Goal: Task Accomplishment & Management: Use online tool/utility

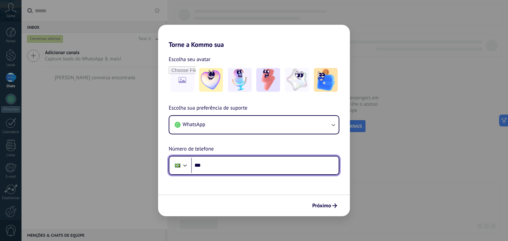
click at [260, 164] on input "***" at bounding box center [265, 165] width 148 height 15
type input "**********"
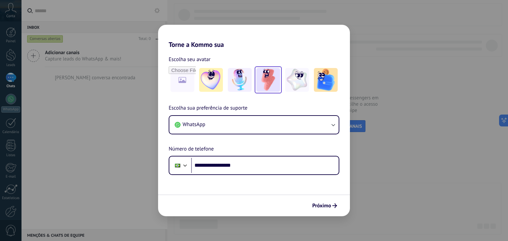
click at [271, 85] on img at bounding box center [268, 80] width 24 height 24
click at [333, 204] on icon "submit" at bounding box center [334, 206] width 5 height 5
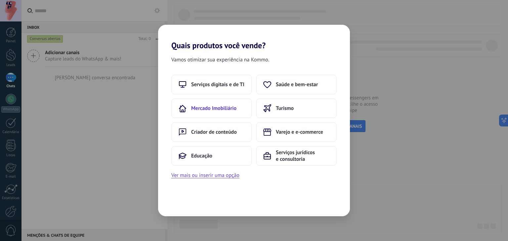
click at [221, 113] on button "Mercado Imobiliário" at bounding box center [211, 109] width 81 height 20
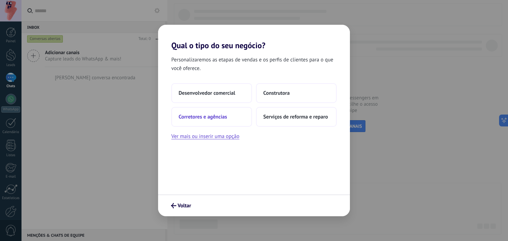
click at [213, 115] on span "Corretores e agências" at bounding box center [203, 117] width 48 height 7
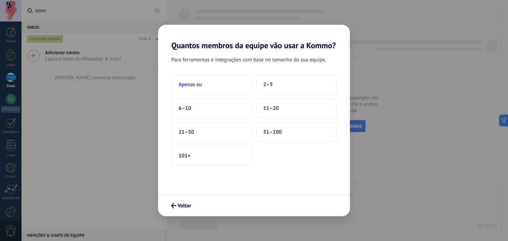
click at [215, 87] on button "Apenas eu" at bounding box center [211, 85] width 81 height 20
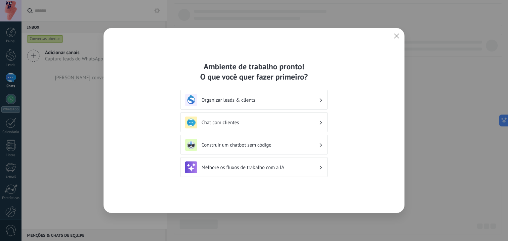
click at [232, 97] on h3 "Organizar leads & clients" at bounding box center [259, 100] width 117 height 6
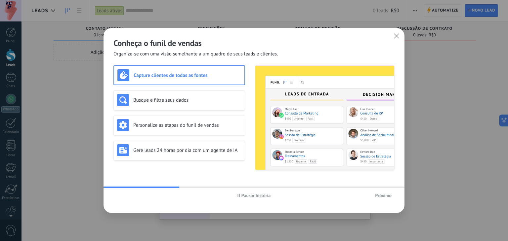
click at [208, 77] on h3 "Capture clientes de todas as fontes" at bounding box center [188, 75] width 108 height 6
click at [388, 197] on span "Próximo" at bounding box center [383, 196] width 17 height 5
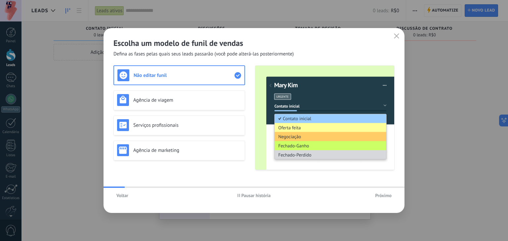
click at [388, 197] on span "Próximo" at bounding box center [383, 196] width 17 height 5
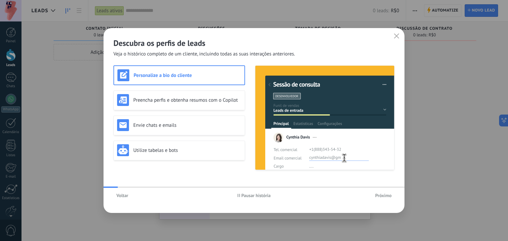
click at [388, 197] on span "Próximo" at bounding box center [383, 196] width 17 height 5
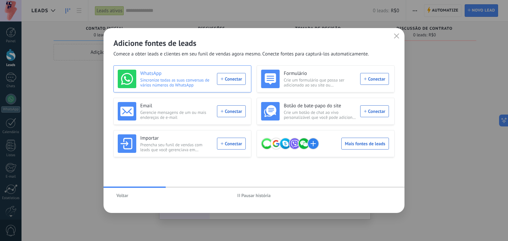
click at [226, 78] on div "WhatsApp Sincronize todas as suas conversas de vários números do WhatsApp Conec…" at bounding box center [182, 79] width 128 height 19
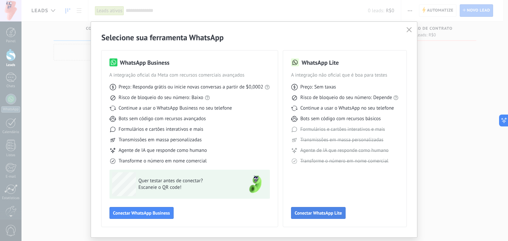
click at [323, 215] on span "Conectar WhatsApp Lite" at bounding box center [318, 213] width 47 height 5
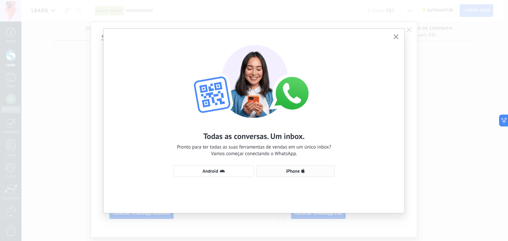
click at [295, 174] on button "iPhone" at bounding box center [295, 171] width 78 height 12
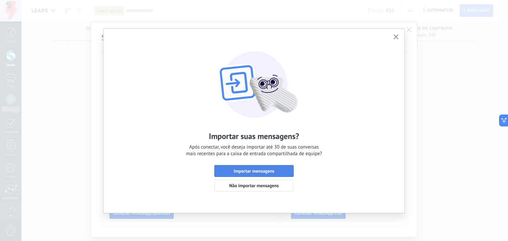
click at [270, 172] on span "Importar mensagens" at bounding box center [254, 171] width 41 height 5
